Goal: Information Seeking & Learning: Find specific fact

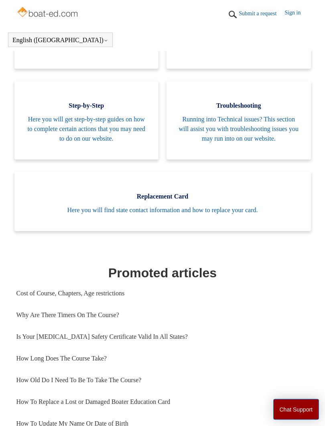
scroll to position [219, 0]
click at [134, 380] on link "How Old Do I Need To Be To Take The Course?" at bounding box center [162, 380] width 293 height 22
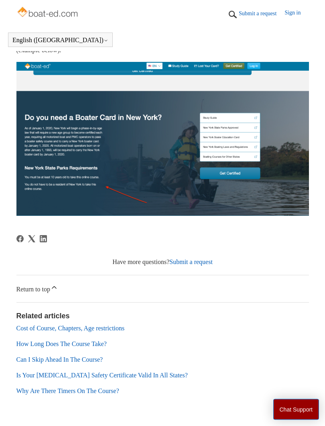
scroll to position [202, 0]
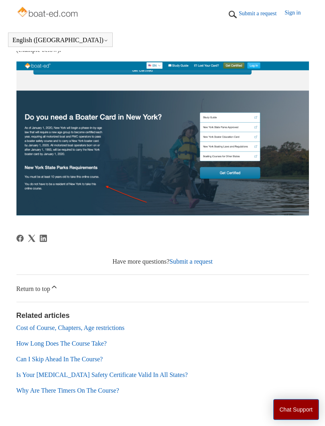
click at [122, 380] on section "Related articles Cost of Course, Chapters, Age restrictions How Long Does The C…" at bounding box center [162, 355] width 293 height 91
click at [119, 380] on link "Why Are There Timers On The Course?" at bounding box center [67, 390] width 103 height 7
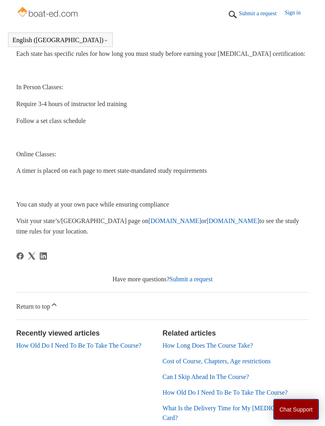
scroll to position [180, 0]
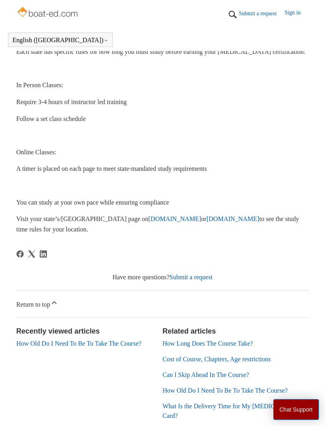
click at [130, 334] on section "Recently viewed articles How Old Do I Need To Be To Take The Course?" at bounding box center [89, 376] width 147 height 101
click at [107, 340] on link "How Old Do I Need To Be To Take The Course?" at bounding box center [78, 343] width 125 height 7
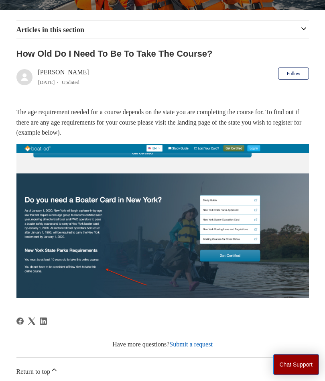
scroll to position [142, 0]
click at [177, 308] on article "How Old Do I Need To Be To Take The Course? Salim 1 year ago Updated Follow Not…" at bounding box center [162, 274] width 293 height 454
click at [55, 371] on link "Return to top" at bounding box center [162, 371] width 293 height 27
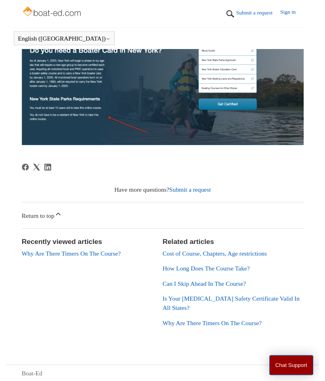
scroll to position [274, 0]
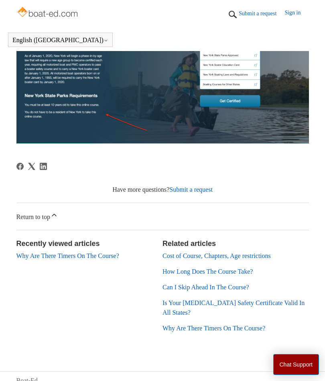
click at [230, 256] on link "Cost of Course, Chapters, Age restrictions" at bounding box center [217, 255] width 108 height 7
